Goal: Task Accomplishment & Management: Manage account settings

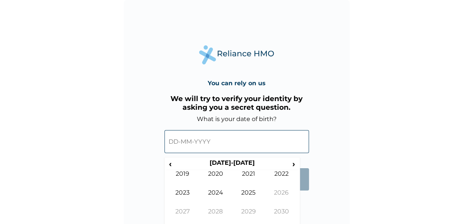
click at [209, 143] on input "text" at bounding box center [236, 141] width 145 height 23
click at [173, 165] on span "‹" at bounding box center [170, 163] width 8 height 9
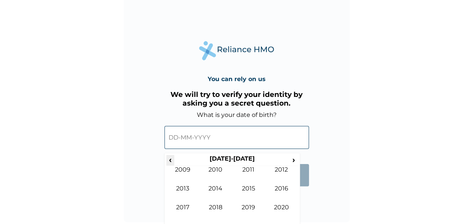
click at [172, 162] on span "‹" at bounding box center [170, 159] width 8 height 9
click at [172, 161] on span "‹" at bounding box center [170, 159] width 8 height 9
click at [190, 184] on td "1993" at bounding box center [182, 193] width 33 height 19
click at [187, 184] on td "May" at bounding box center [182, 193] width 33 height 19
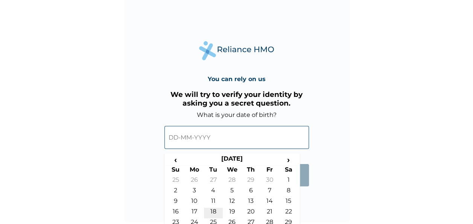
click at [219, 210] on td "18" at bounding box center [213, 212] width 19 height 11
type input "18-05-1993"
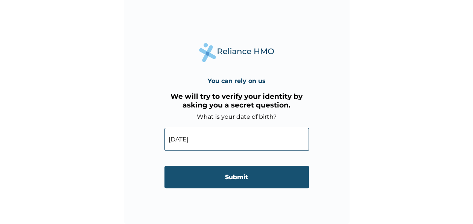
click at [221, 172] on input "Submit" at bounding box center [236, 177] width 145 height 22
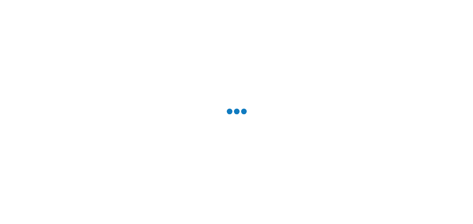
scroll to position [0, 0]
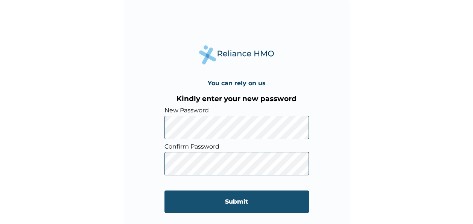
click at [205, 202] on input "Submit" at bounding box center [236, 201] width 145 height 22
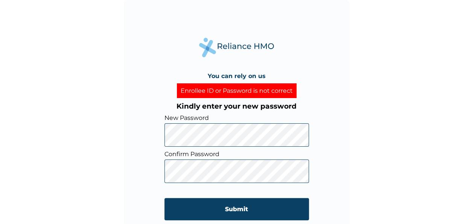
click input "Submit" at bounding box center [236, 209] width 145 height 22
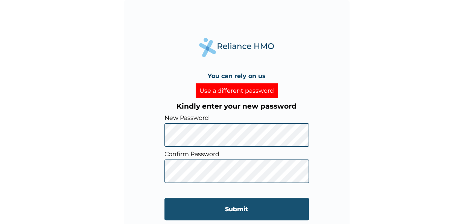
click at [262, 212] on input "Submit" at bounding box center [236, 209] width 145 height 22
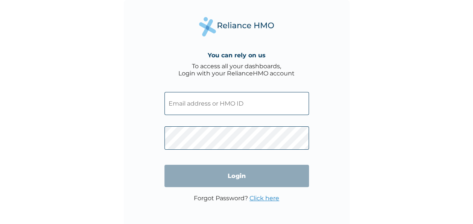
click at [193, 108] on input "text" at bounding box center [236, 103] width 145 height 23
type input "[EMAIL_ADDRESS][DOMAIN_NAME]"
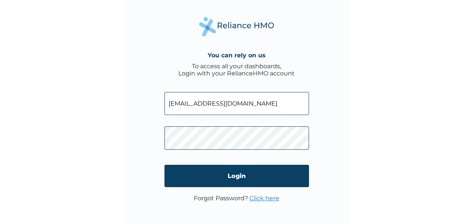
scroll to position [2, 0]
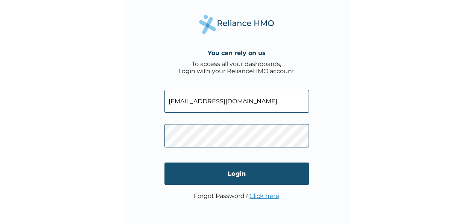
click at [265, 171] on input "Login" at bounding box center [236, 173] width 145 height 22
